Goal: Complete application form

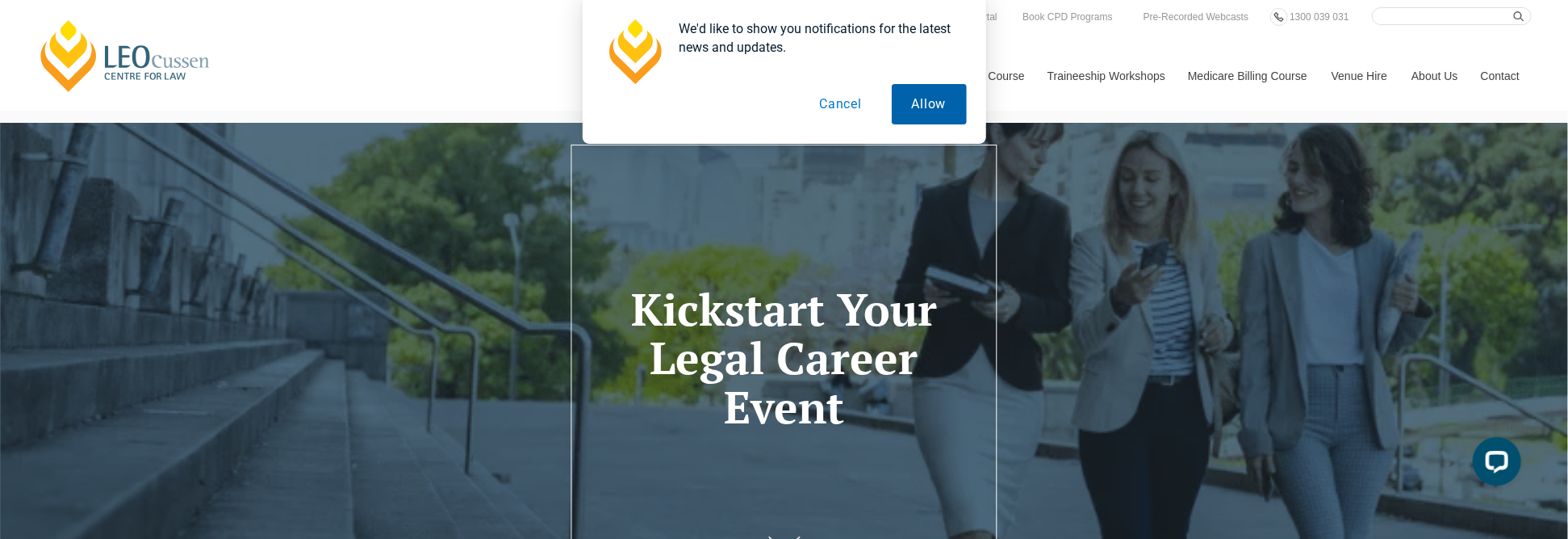
click at [930, 103] on button "Allow" at bounding box center [929, 104] width 75 height 40
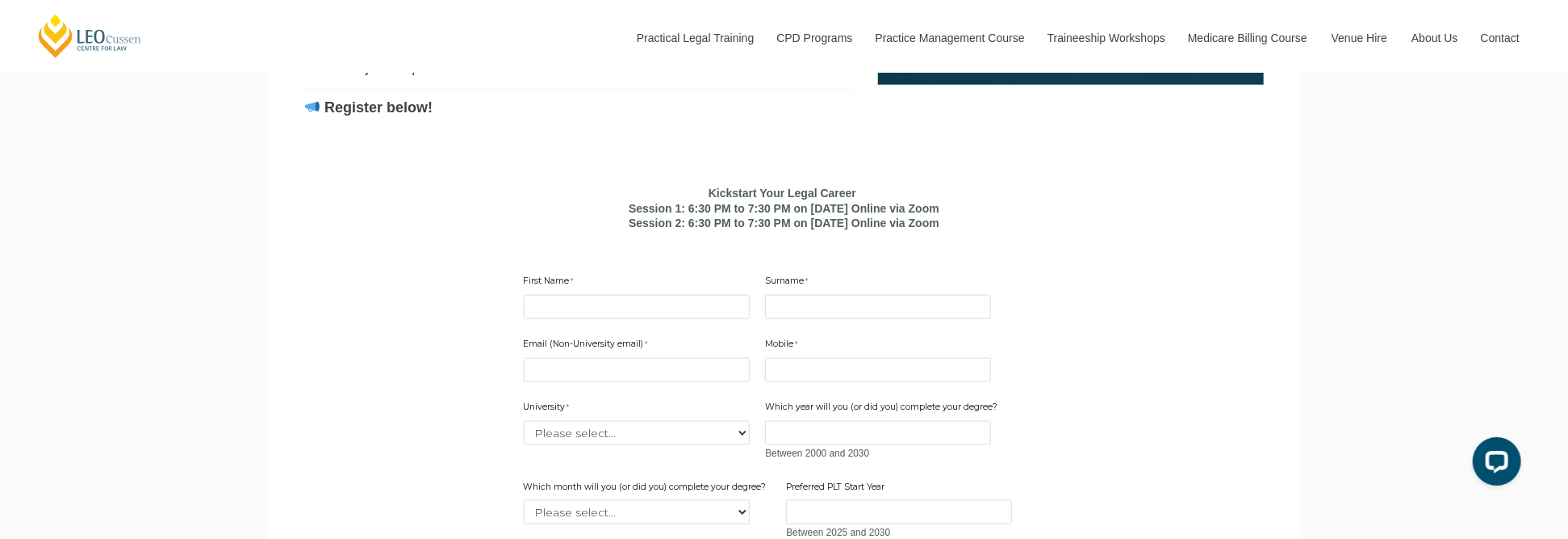
scroll to position [1067, 0]
click at [592, 318] on input "First Name" at bounding box center [637, 306] width 226 height 24
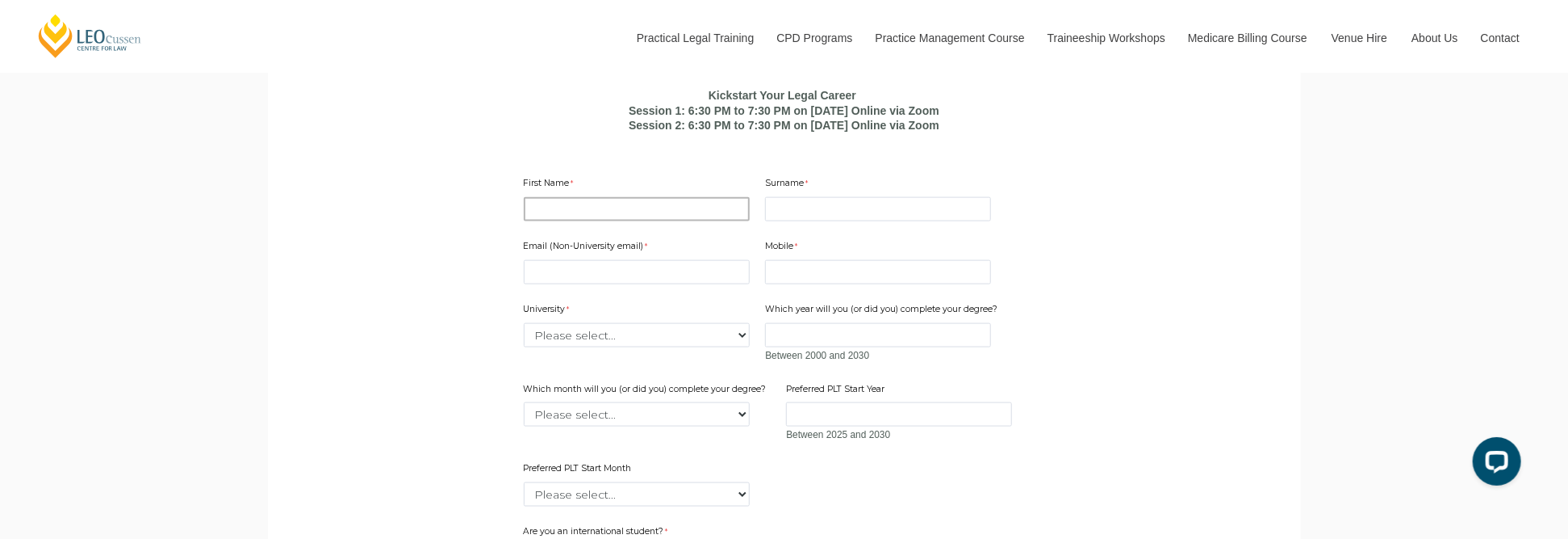
scroll to position [1165, 0]
type input "Zoe"
type input "Hou"
type input "Zoe.Hou@customerservice.nsw.gov.au"
type input "0414288469"
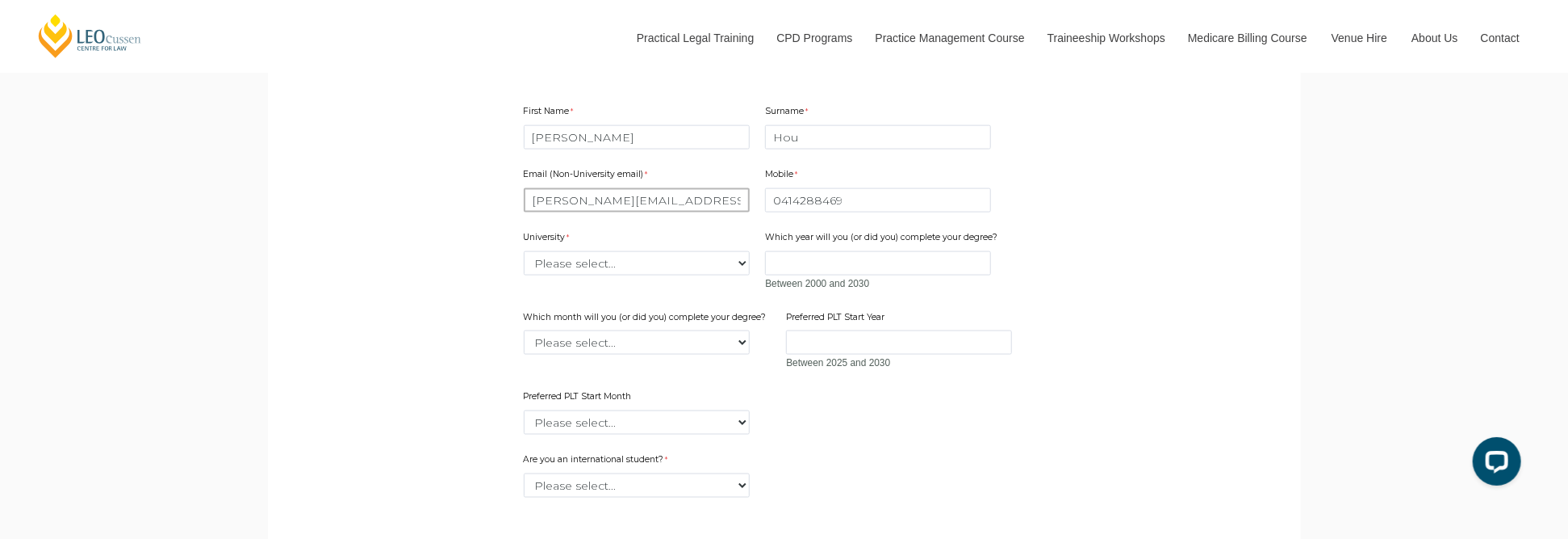
scroll to position [1237, 0]
click at [741, 274] on select "Please select... Australian Catholic University Australian National University …" at bounding box center [637, 261] width 226 height 24
select select "tfa_2220"
click at [524, 274] on select "Please select... Australian Catholic University Australian National University …" at bounding box center [637, 261] width 226 height 24
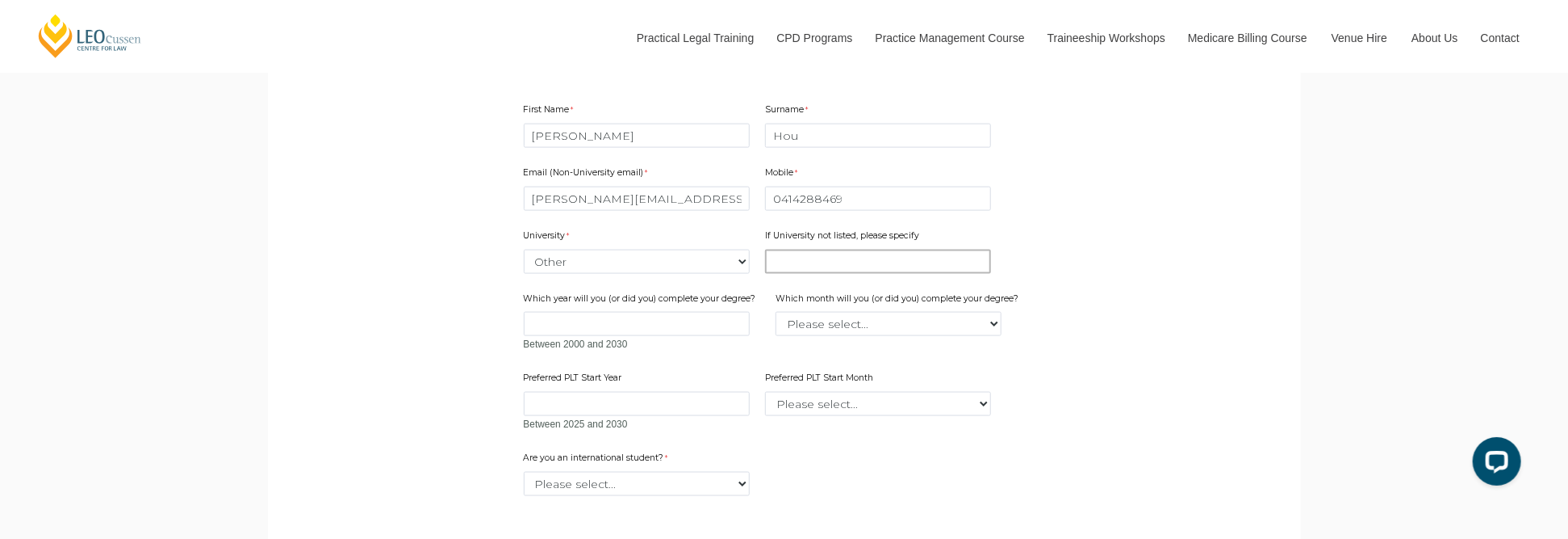
click at [804, 274] on input "If University not listed, please specify" at bounding box center [878, 261] width 226 height 24
type input "Legal Profession Admission Board NSW"
click at [628, 336] on input "Which year will you (or did you) complete your degree?" at bounding box center [637, 324] width 226 height 24
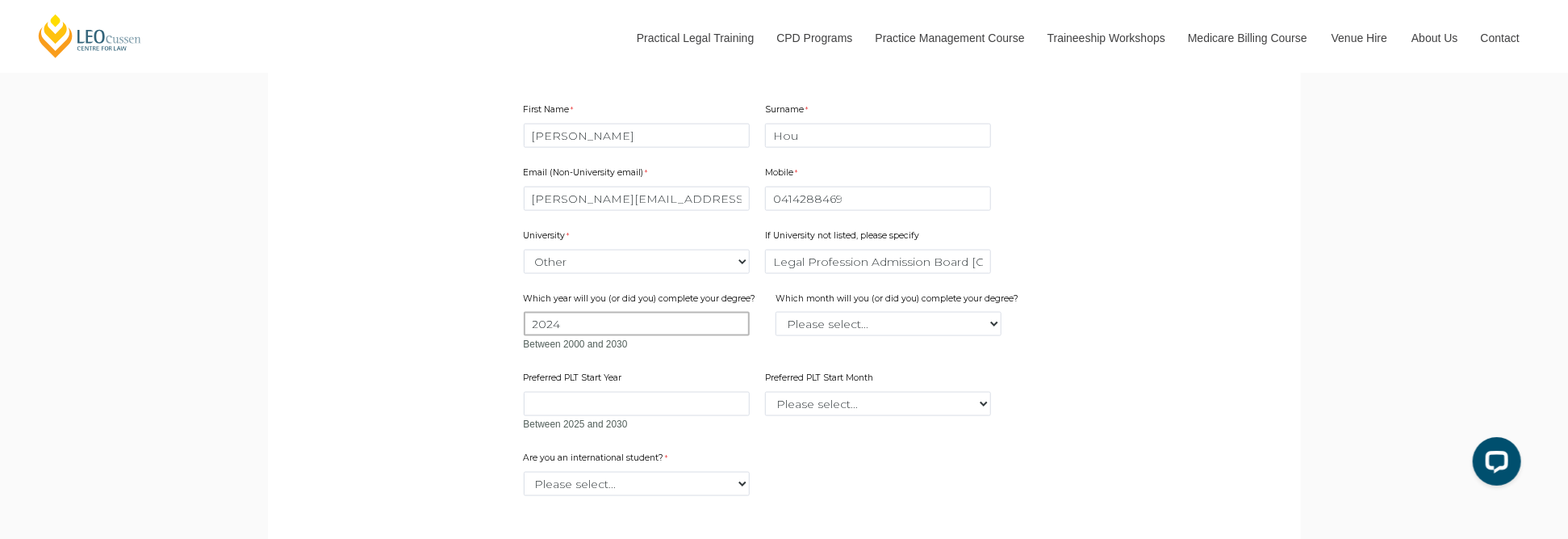
type input "2024"
click at [989, 336] on select "Please select... January February March April May June July August September Oc…" at bounding box center [888, 324] width 226 height 24
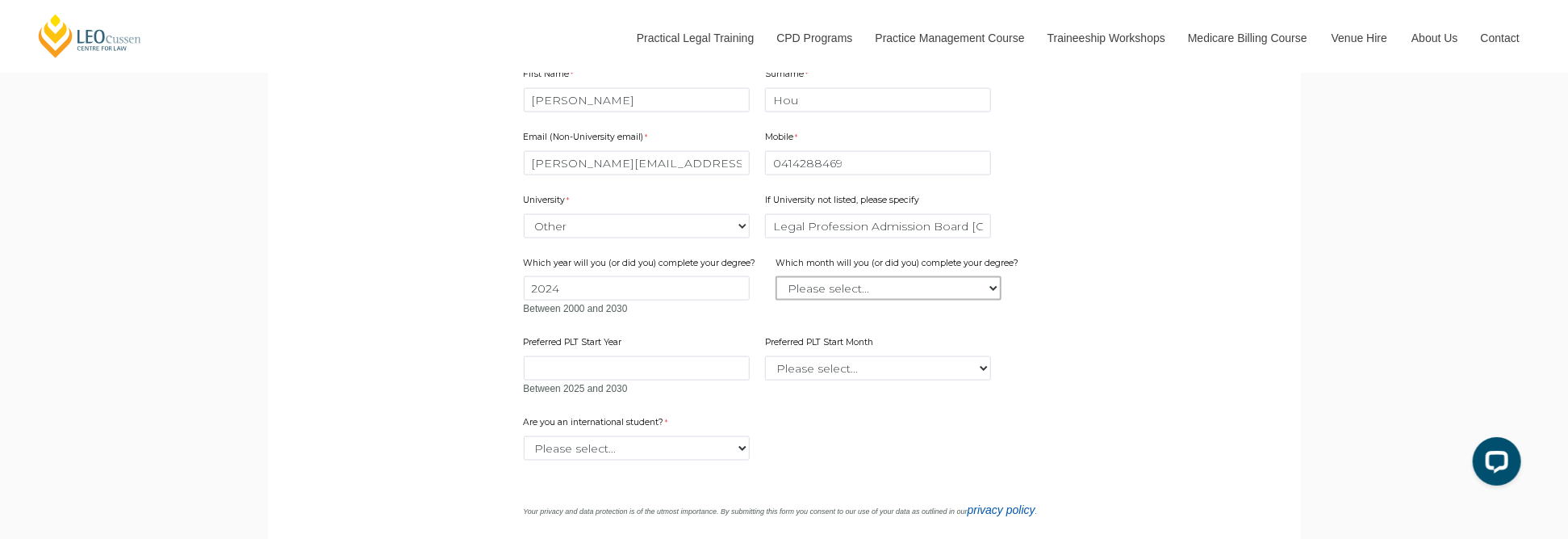
scroll to position [1274, 0]
click at [988, 300] on select "Please select... January February March April May June July August September Oc…" at bounding box center [888, 287] width 226 height 24
select select "tfa_2229"
click at [775, 300] on select "Please select... January February March April May June July August September Oc…" at bounding box center [888, 287] width 226 height 24
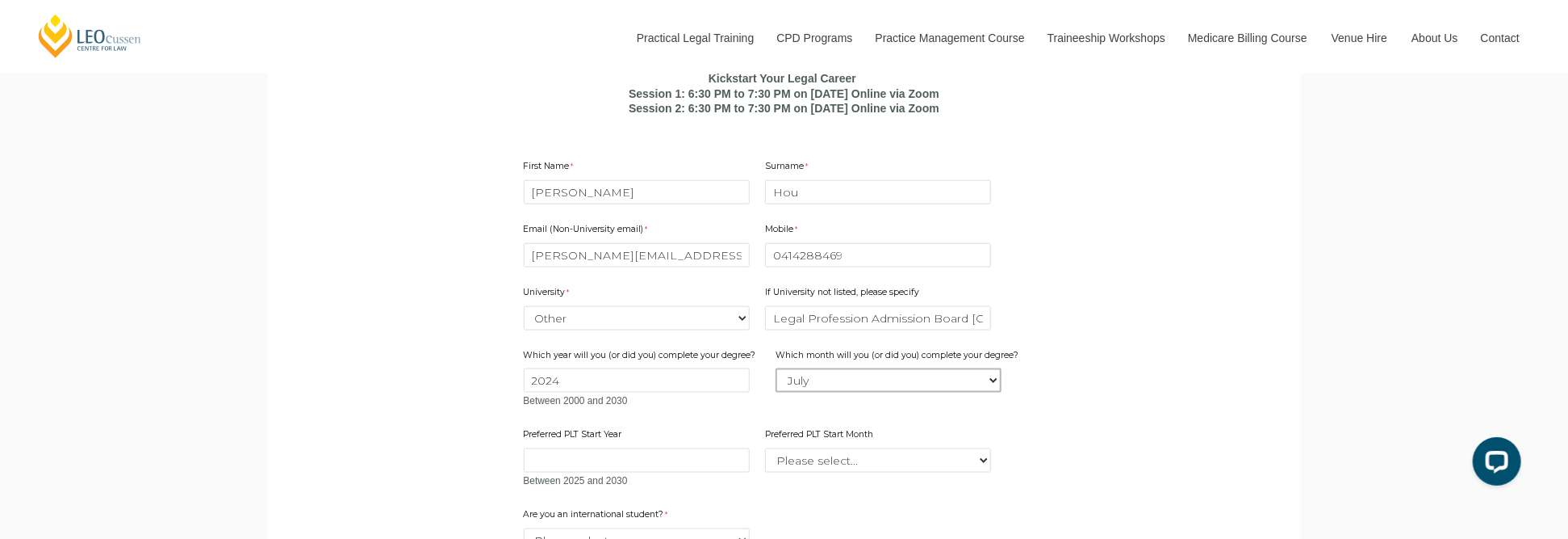
scroll to position [1183, 0]
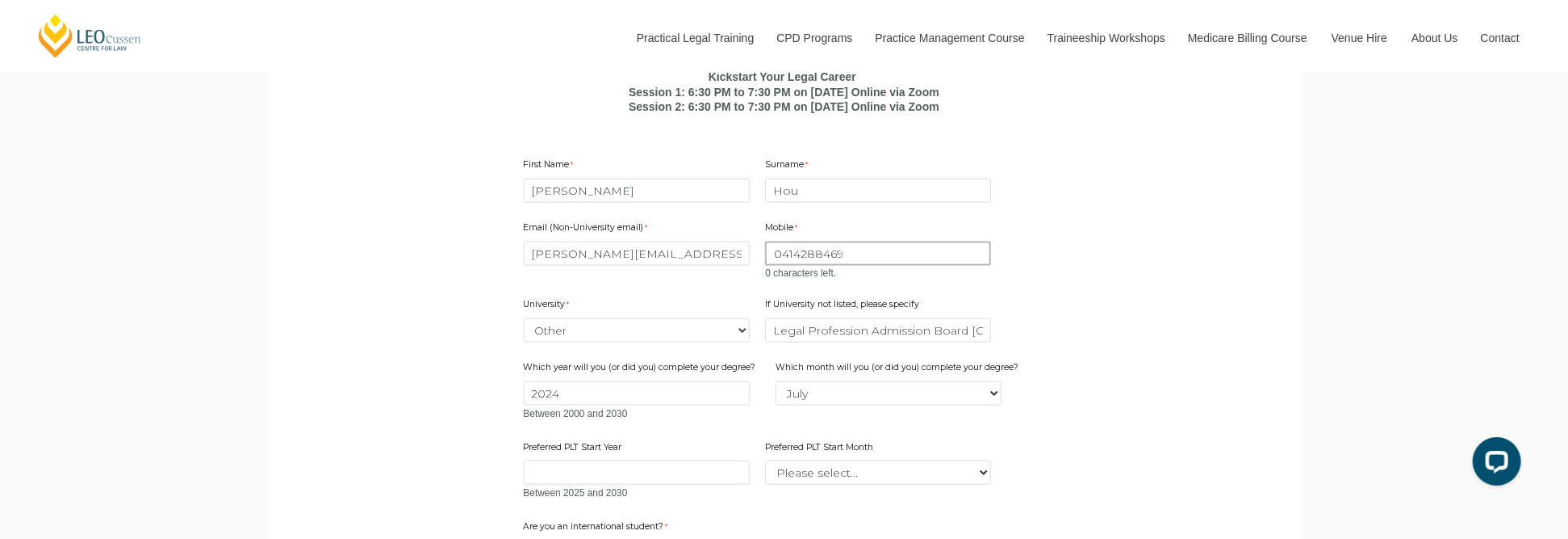
drag, startPoint x: 852, startPoint y: 286, endPoint x: 716, endPoint y: 272, distance: 136.7
click at [716, 272] on div "Email (Non-University email) Zoe.Hou@customerservice.nsw.gov.au Mobile 04142884…" at bounding box center [784, 355] width 534 height 299
click at [710, 266] on input "Zoe.Hou@customerservice.nsw.gov.au" at bounding box center [637, 254] width 226 height 24
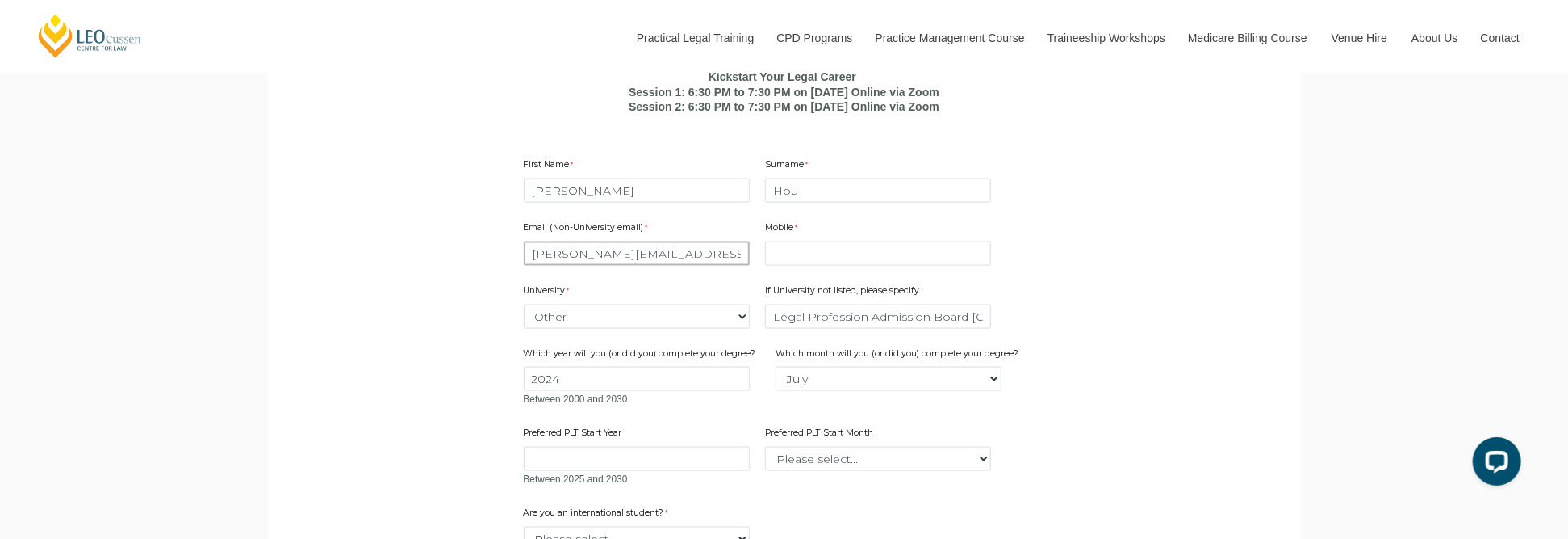
scroll to position [0, 5]
drag, startPoint x: 530, startPoint y: 279, endPoint x: 792, endPoint y: 290, distance: 262.2
click at [792, 290] on div "Email (Non-University email) Zoe.Hou@customerservice.nsw.gov.au Mobile 10 chara…" at bounding box center [784, 348] width 534 height 285
click at [571, 203] on input "Zoe" at bounding box center [637, 191] width 226 height 24
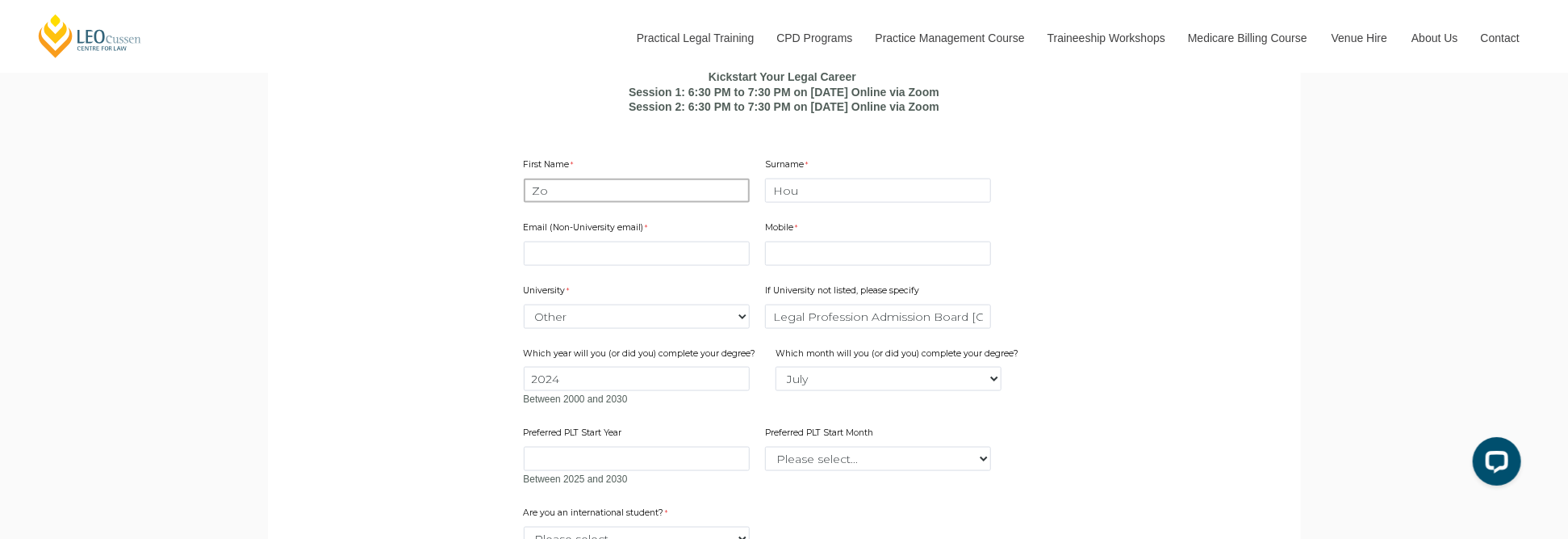
type input "Z"
drag, startPoint x: 573, startPoint y: 412, endPoint x: 491, endPoint y: 395, distance: 83.7
click at [491, 395] on form "Kickstart Your Legal Career Session 1: 6:30 PM to 7:30 PM on 25th August 2025 O…" at bounding box center [784, 388] width 621 height 668
click at [970, 329] on input "Legal Profession Admission Board NSW" at bounding box center [878, 317] width 226 height 24
click at [832, 391] on select "Please select... January February March April May June July August September Oc…" at bounding box center [888, 379] width 226 height 24
